Goal: Find specific page/section: Find specific page/section

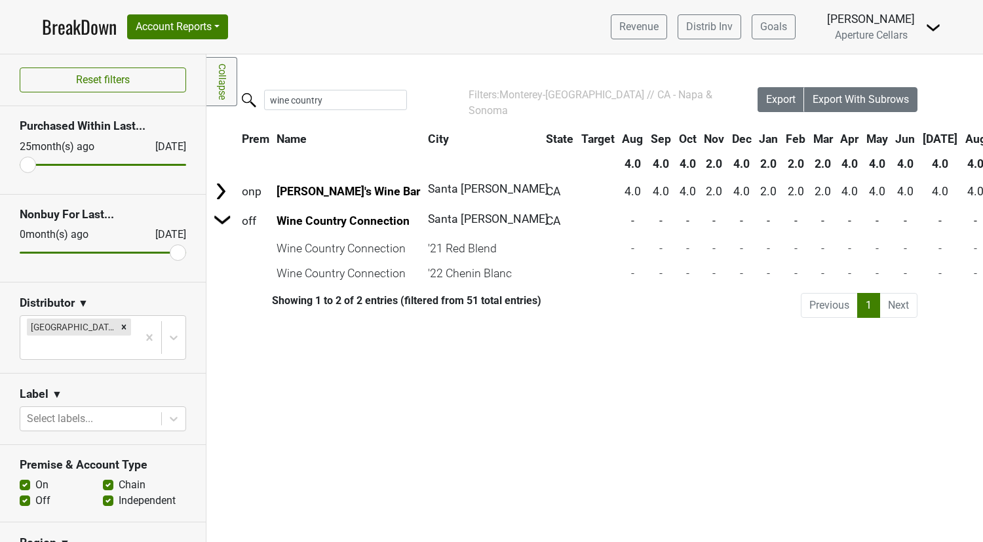
scroll to position [374, 0]
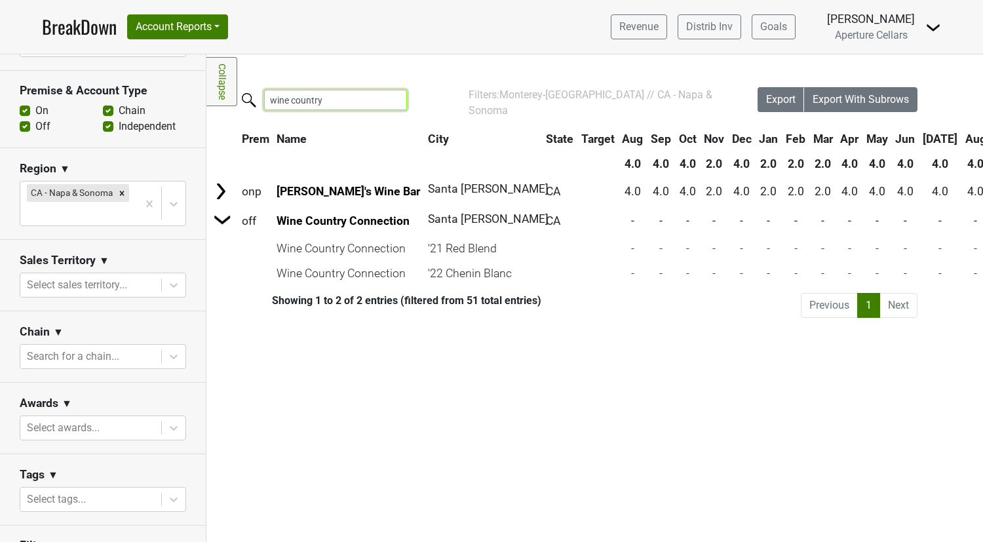
drag, startPoint x: 328, startPoint y: 100, endPoint x: 250, endPoint y: 85, distance: 79.3
click at [250, 85] on div "Filters Collapse Loading, please wait... Please wait, your file is being downlo…" at bounding box center [594, 297] width 776 height 487
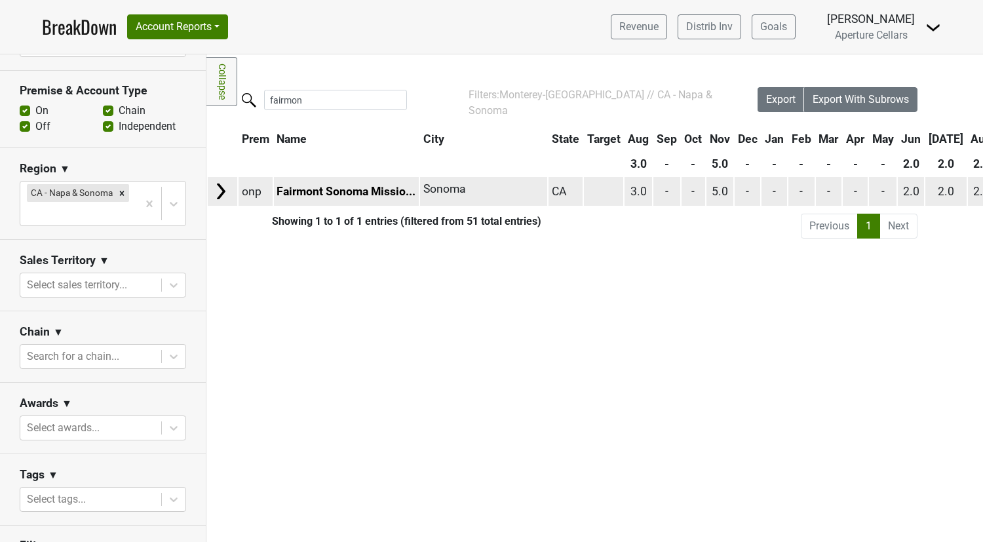
click at [221, 184] on img at bounding box center [221, 191] width 20 height 20
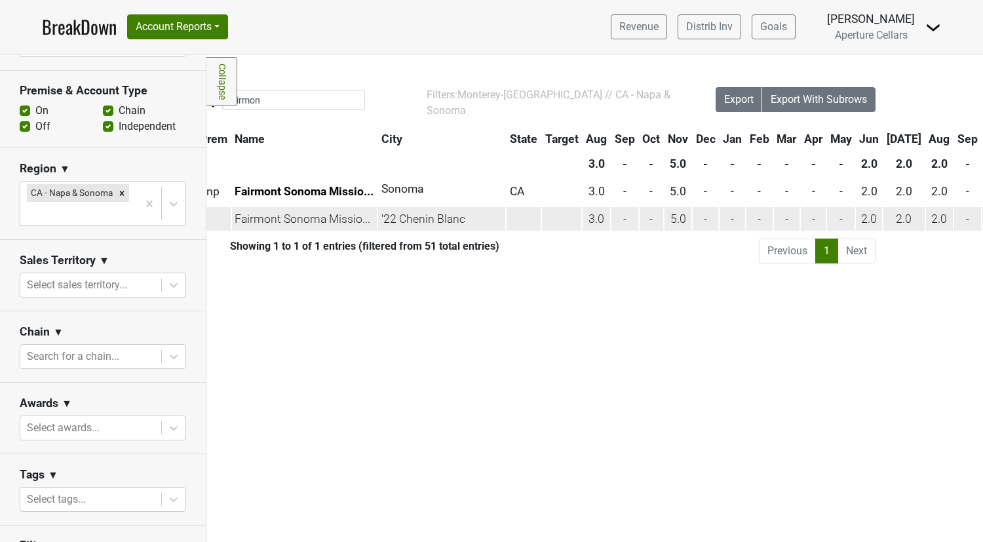
scroll to position [0, 0]
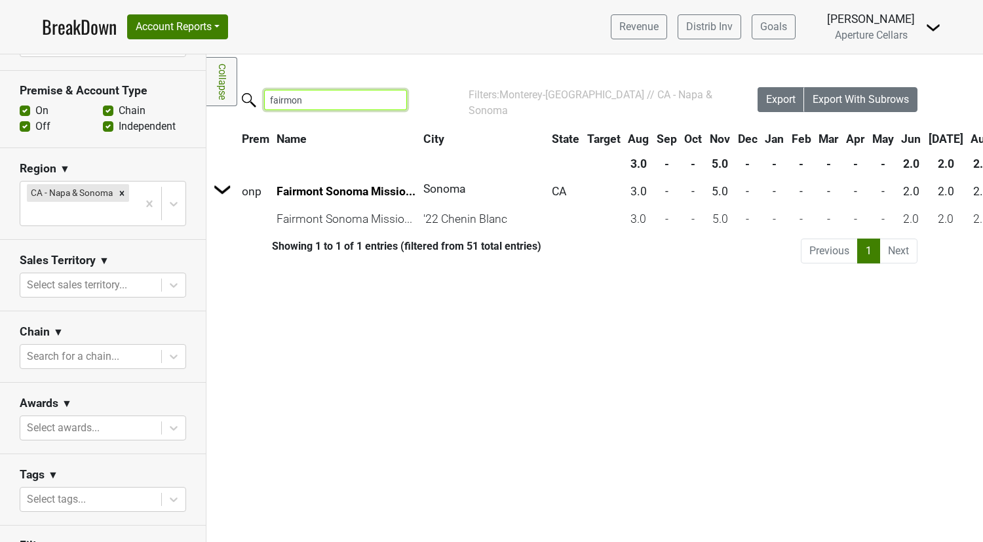
drag, startPoint x: 271, startPoint y: 97, endPoint x: 254, endPoint y: 97, distance: 17.7
click at [254, 97] on label "fairmon" at bounding box center [309, 98] width 143 height 23
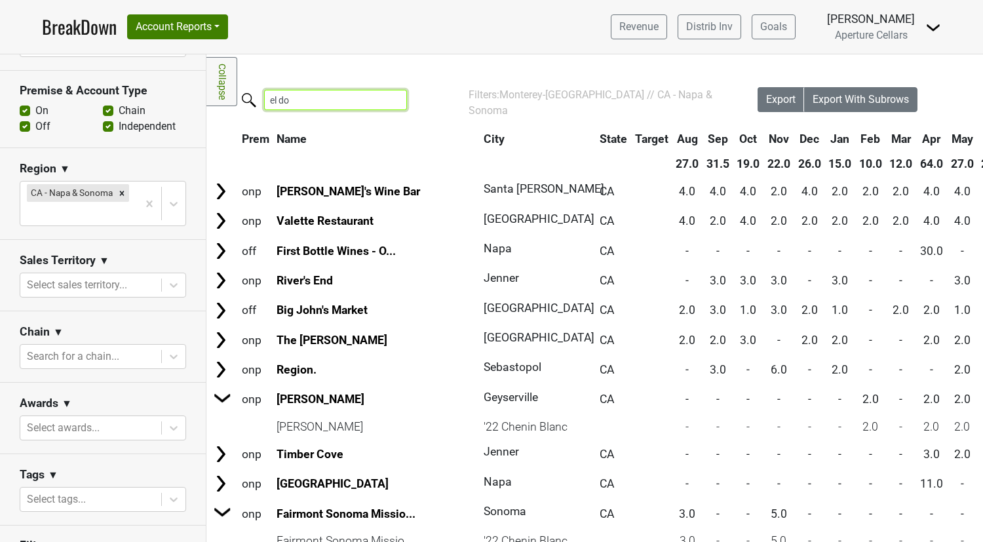
type input "el dor"
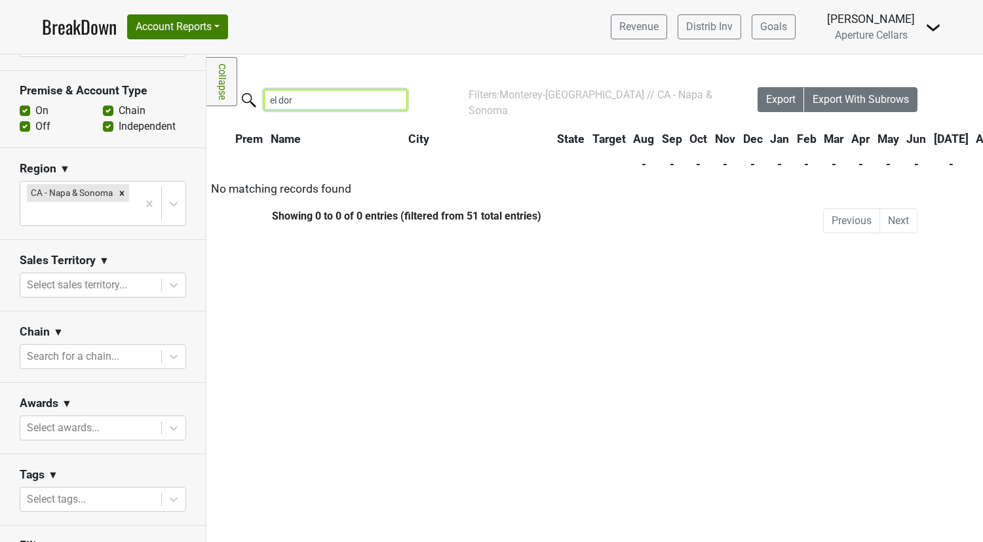
click at [384, 103] on input "el dor" at bounding box center [335, 100] width 143 height 20
click at [386, 102] on input "el dor" at bounding box center [335, 100] width 143 height 20
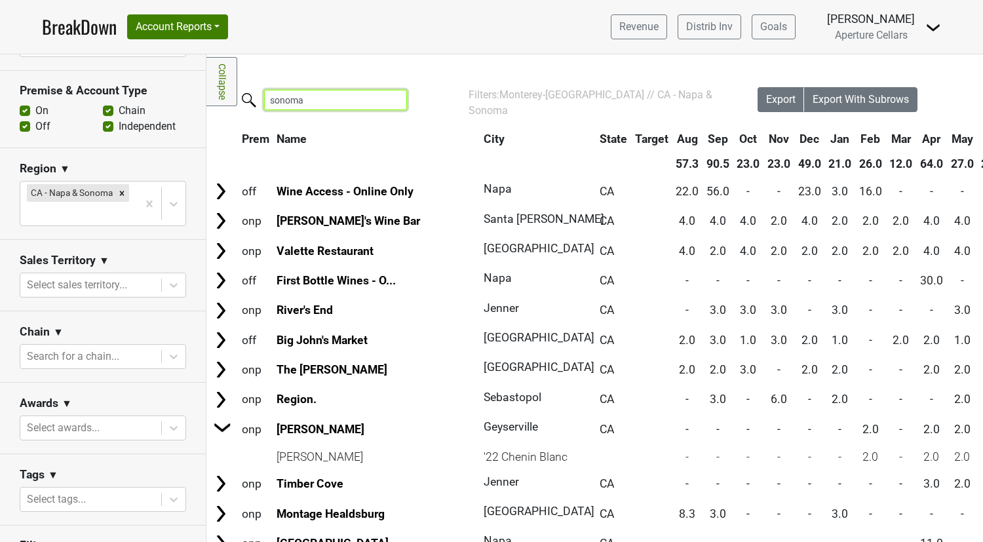
type input "sonoma"
click at [387, 101] on input "sonoma" at bounding box center [335, 100] width 143 height 20
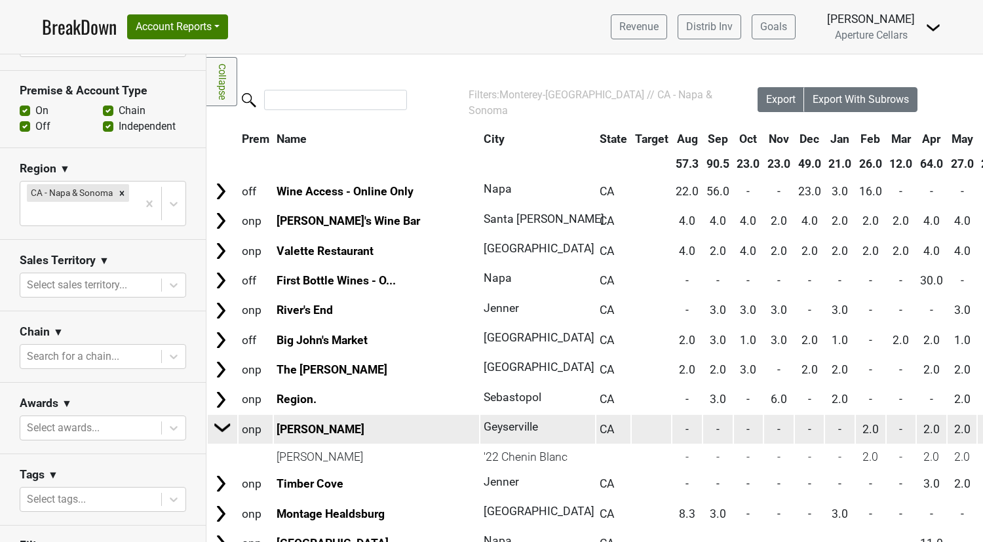
click at [223, 426] on img at bounding box center [223, 427] width 20 height 20
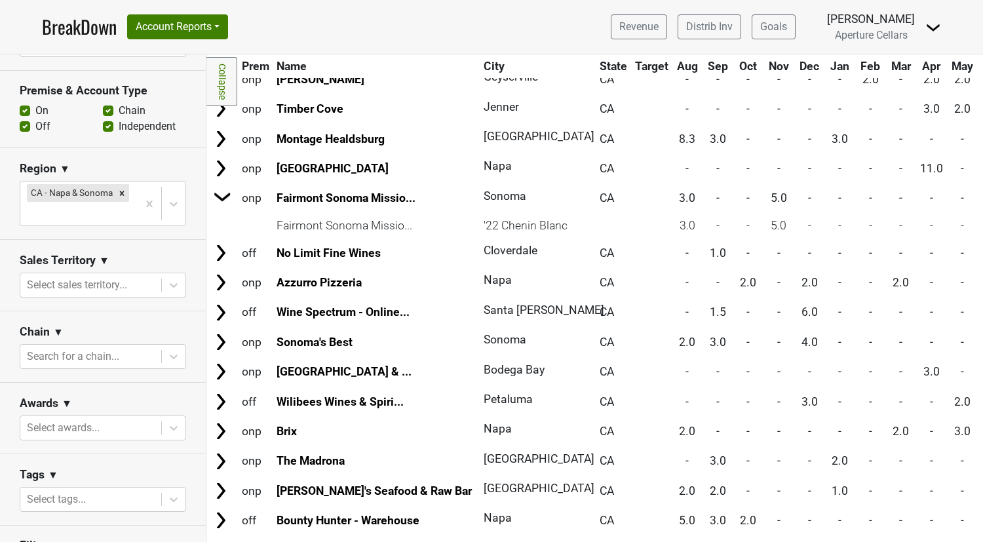
scroll to position [358, 0]
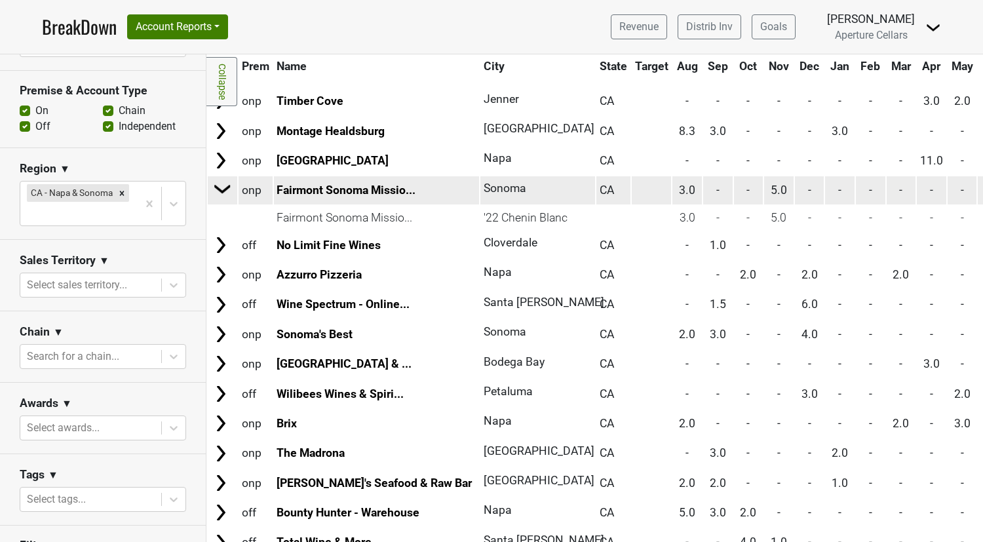
click at [222, 191] on img at bounding box center [223, 189] width 20 height 20
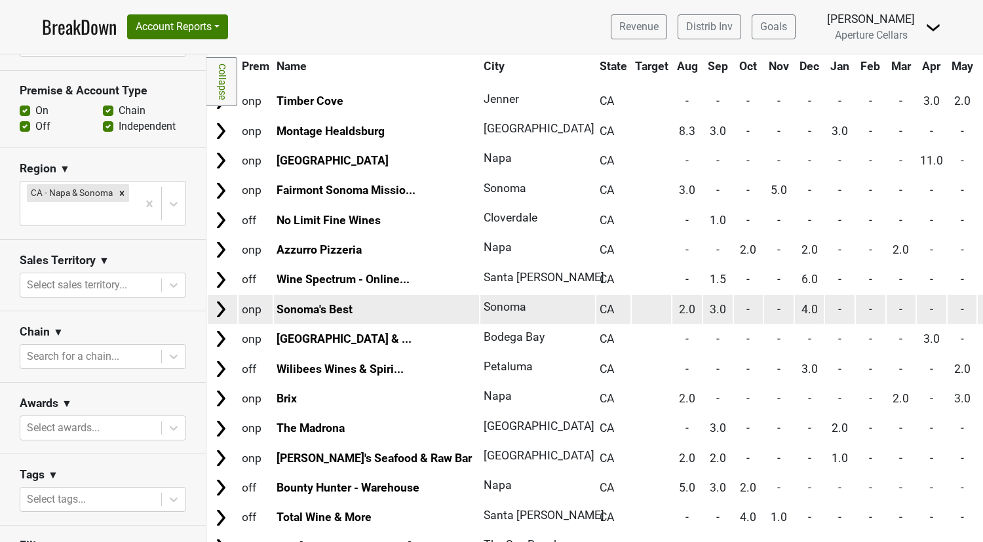
click at [223, 306] on img at bounding box center [221, 309] width 20 height 20
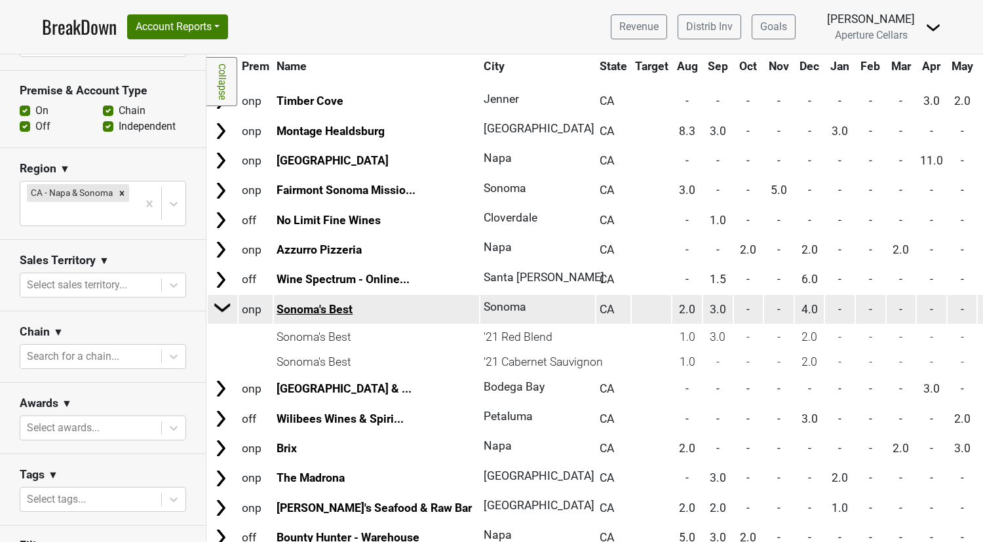
click at [305, 316] on link "Sonoma's Best" at bounding box center [314, 309] width 76 height 13
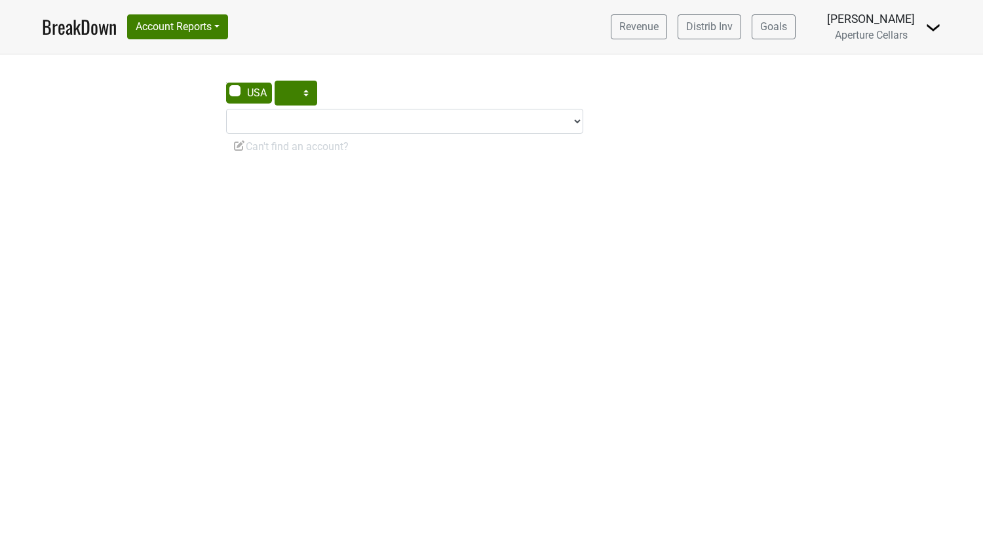
select select "CA"
